Goal: Browse casually: Explore the website without a specific task or goal

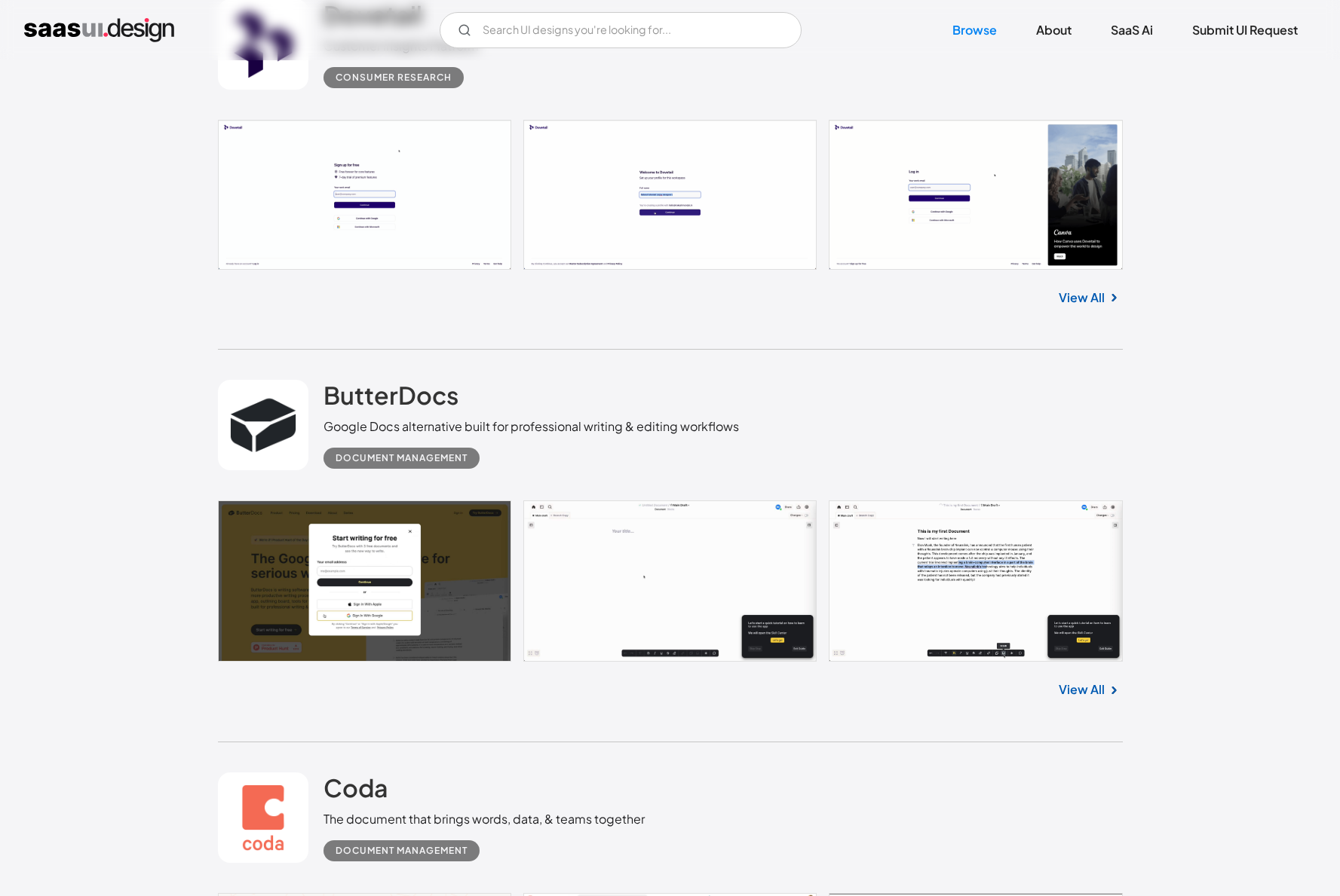
scroll to position [3468, 0]
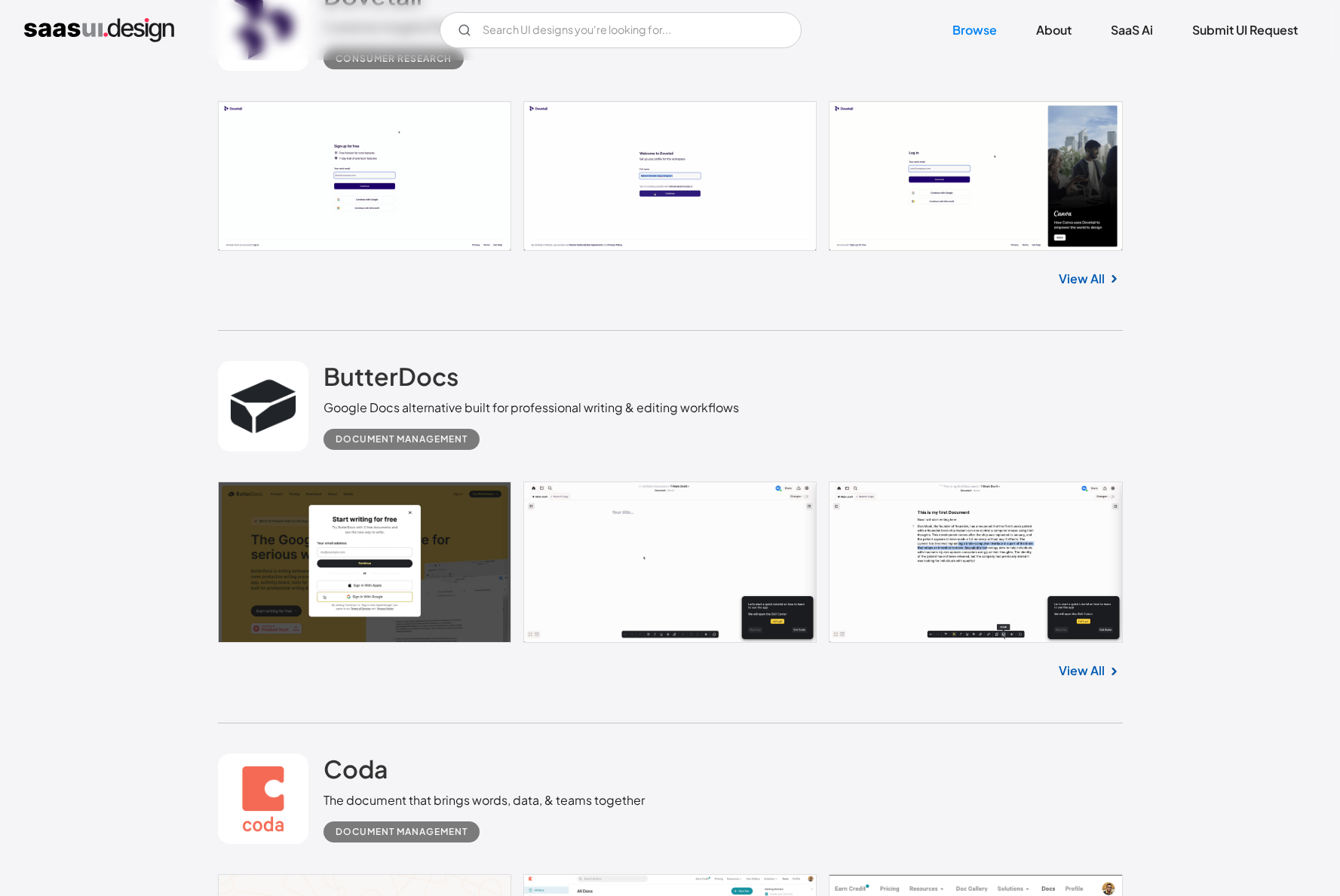
click at [248, 407] on link at bounding box center [263, 406] width 91 height 91
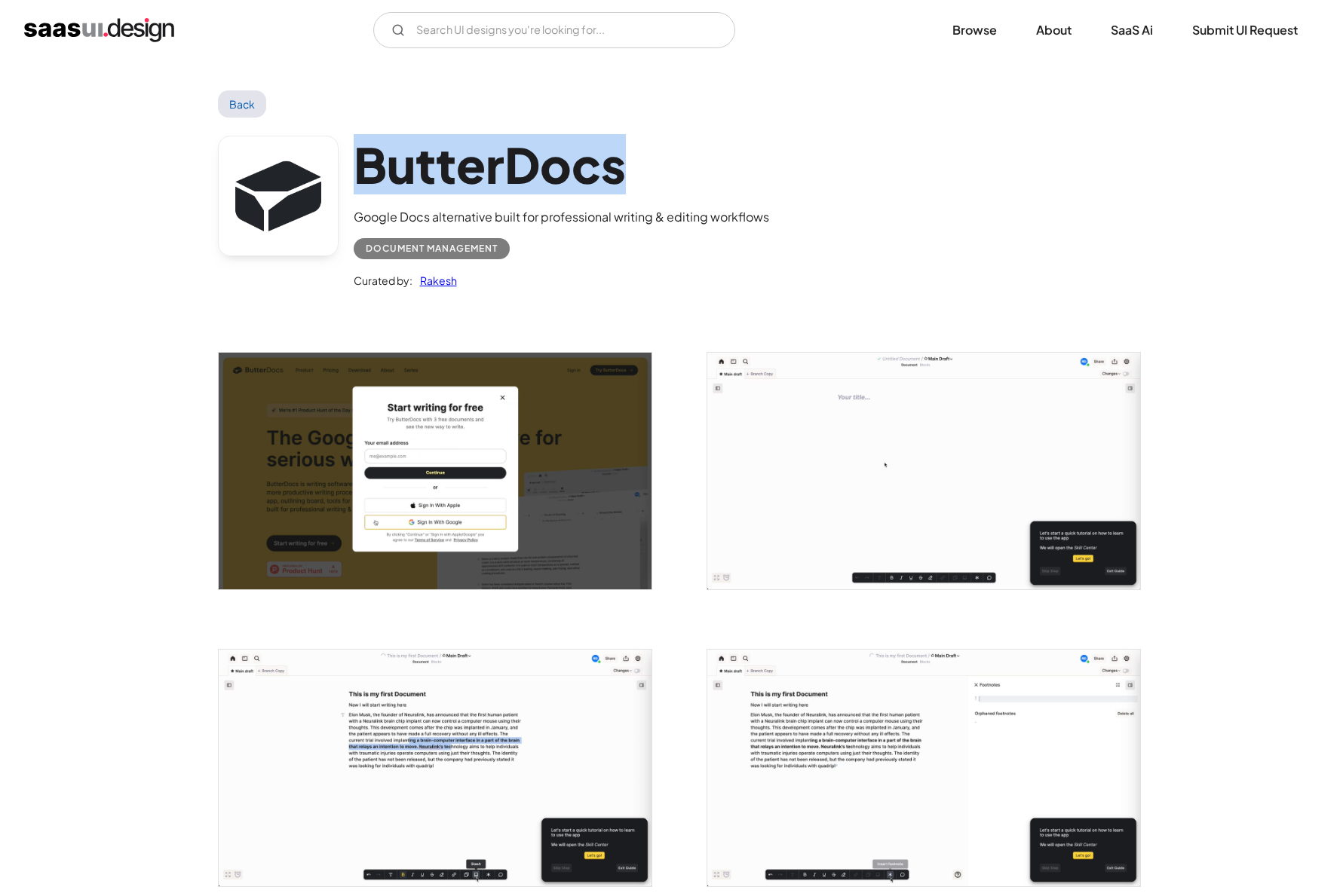
drag, startPoint x: 363, startPoint y: 169, endPoint x: 620, endPoint y: 168, distance: 257.0
click at [620, 168] on h1 "ButterDocs" at bounding box center [562, 164] width 416 height 58
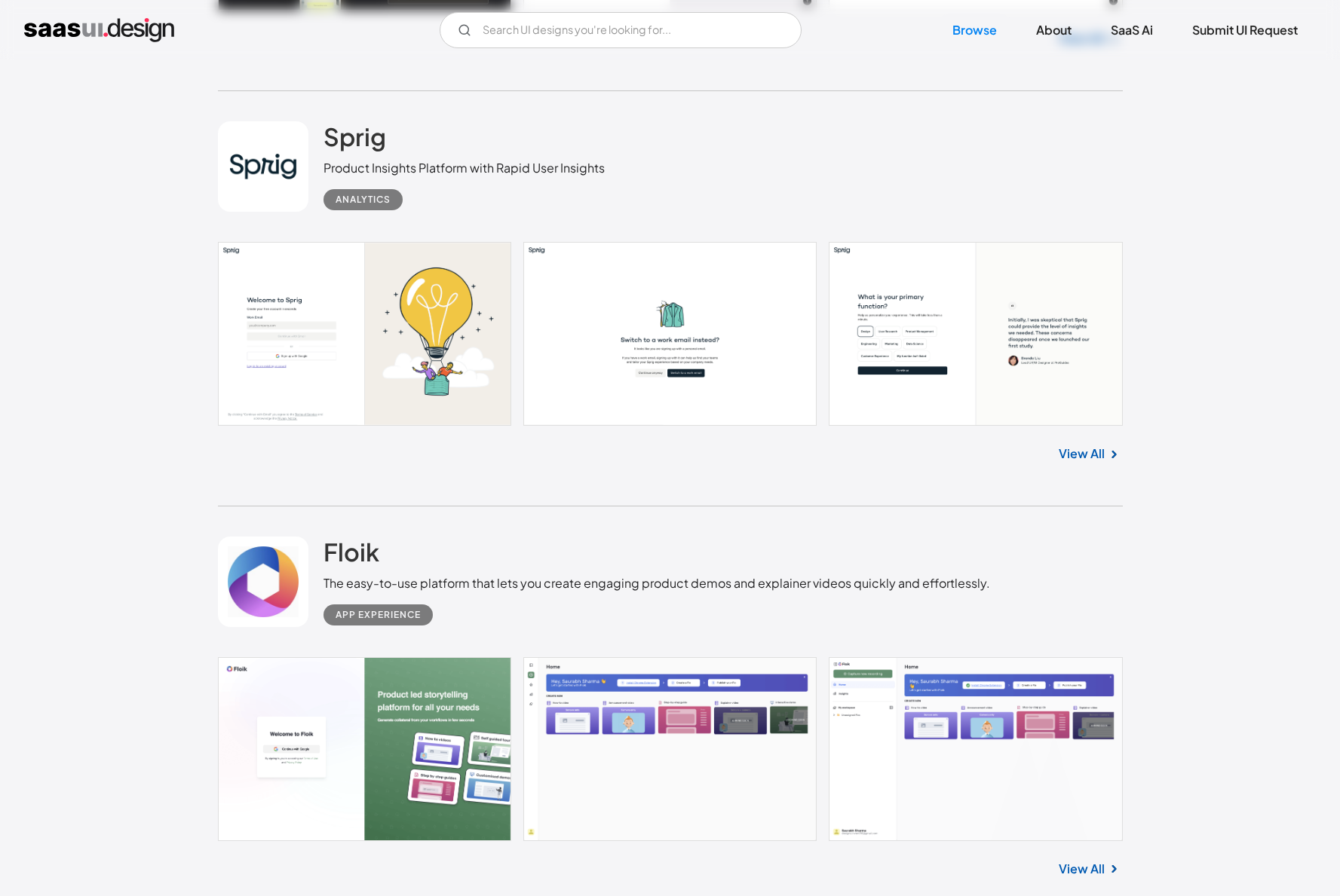
scroll to position [875, 0]
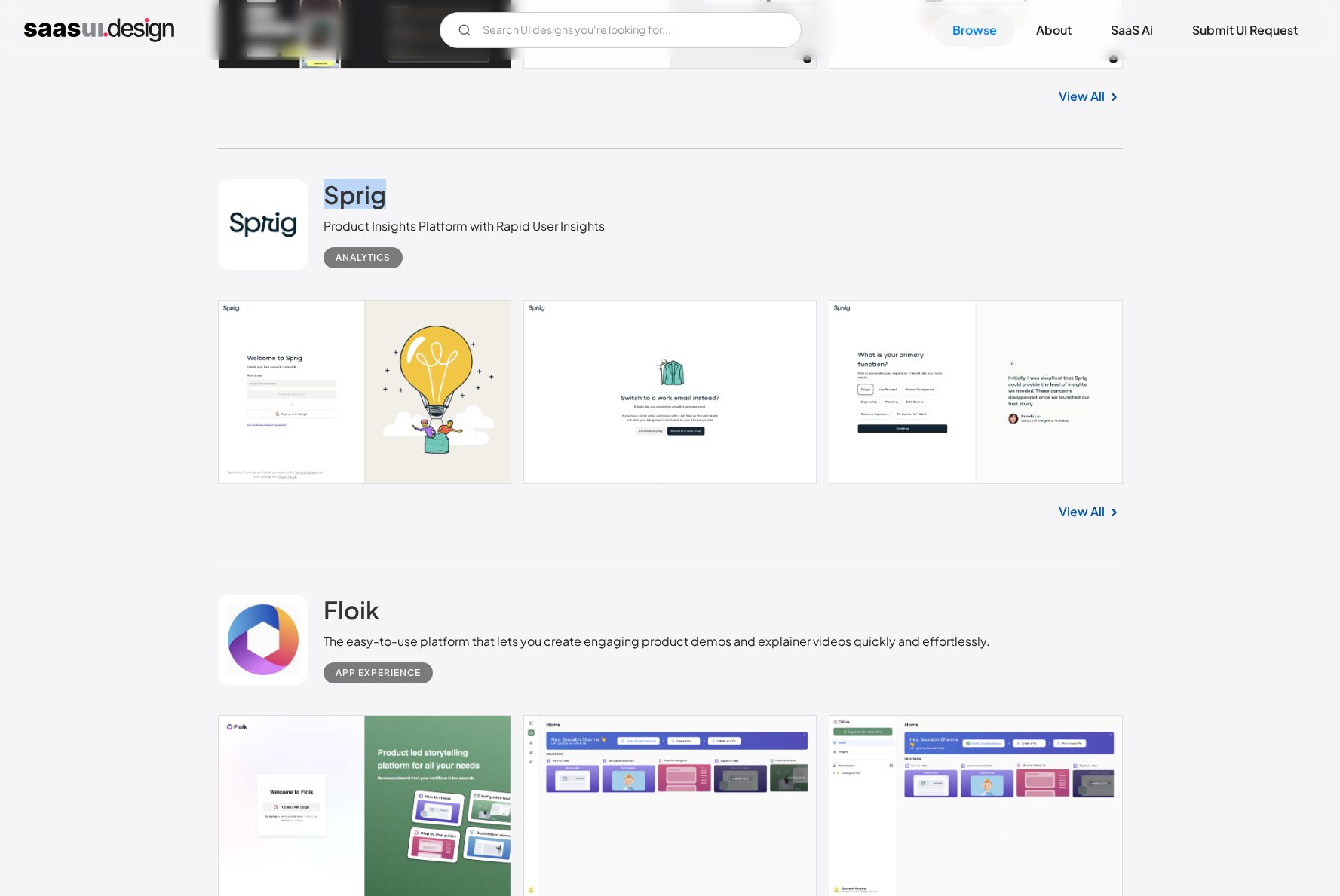
drag, startPoint x: 314, startPoint y: 186, endPoint x: 395, endPoint y: 194, distance: 81.4
click at [395, 194] on div "Sprig Product Insights Platform with Rapid User Insights Analytics" at bounding box center [670, 224] width 905 height 151
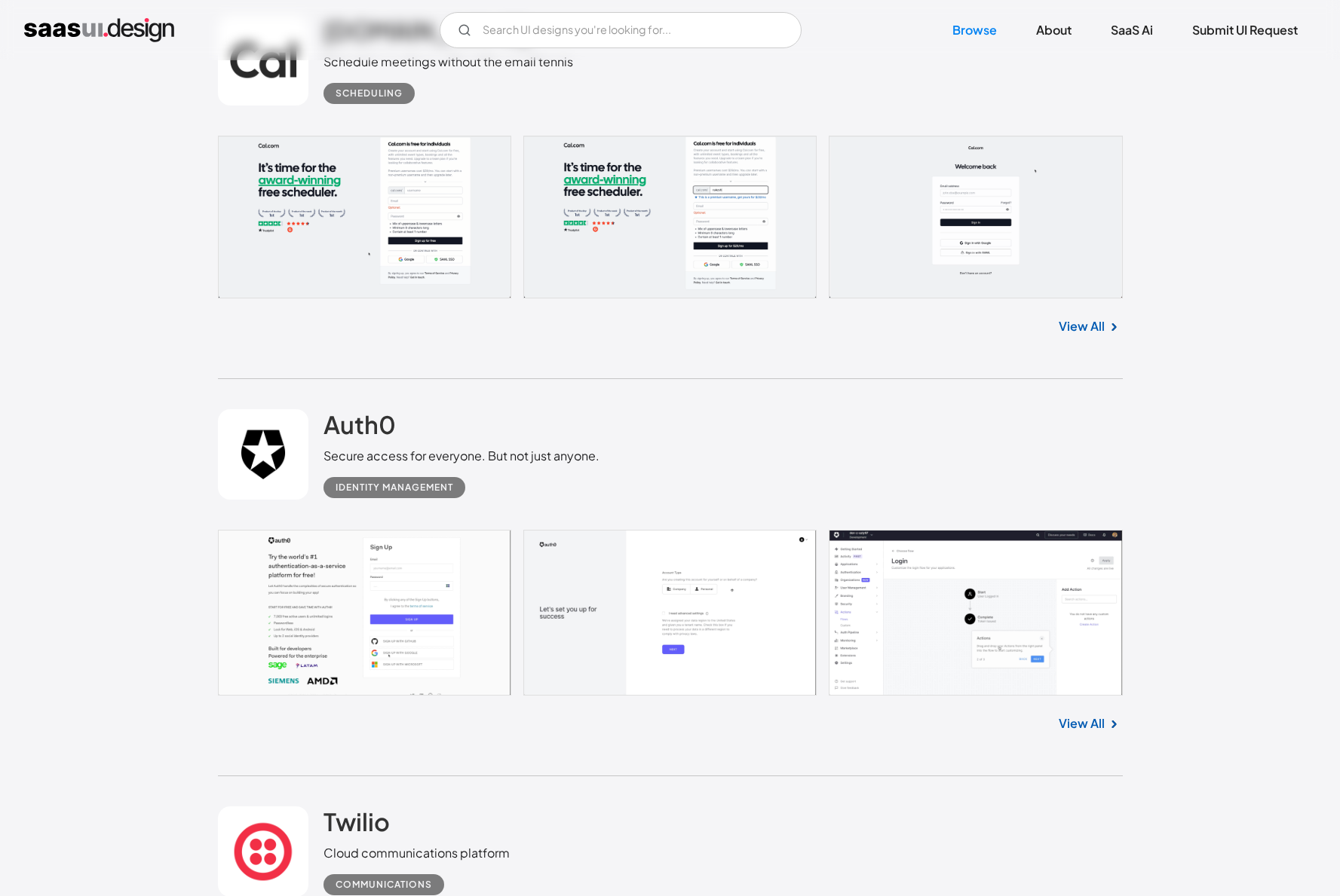
scroll to position [4788, 0]
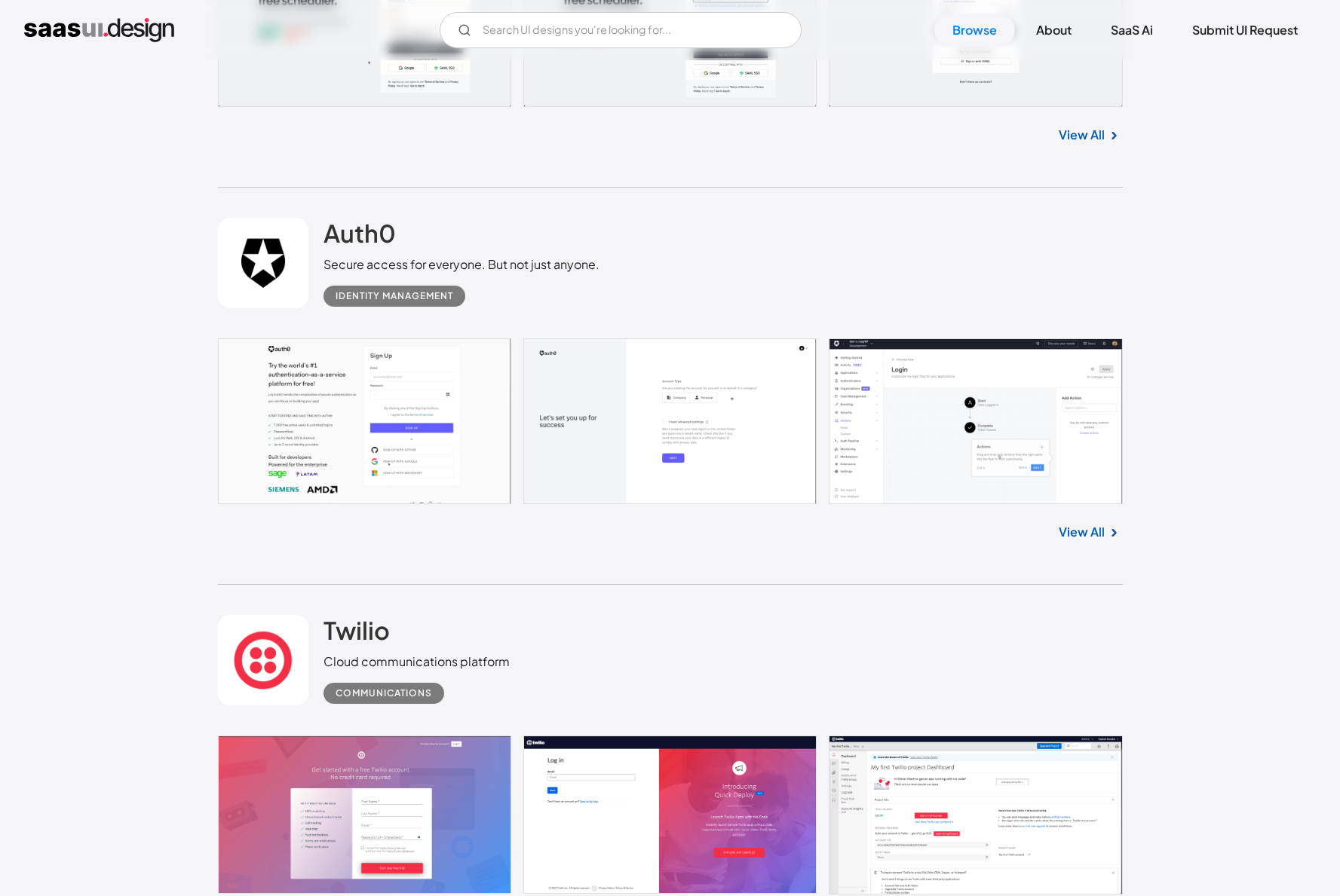
click at [111, 30] on img "home" at bounding box center [98, 29] width 150 height 24
